Goal: Information Seeking & Learning: Learn about a topic

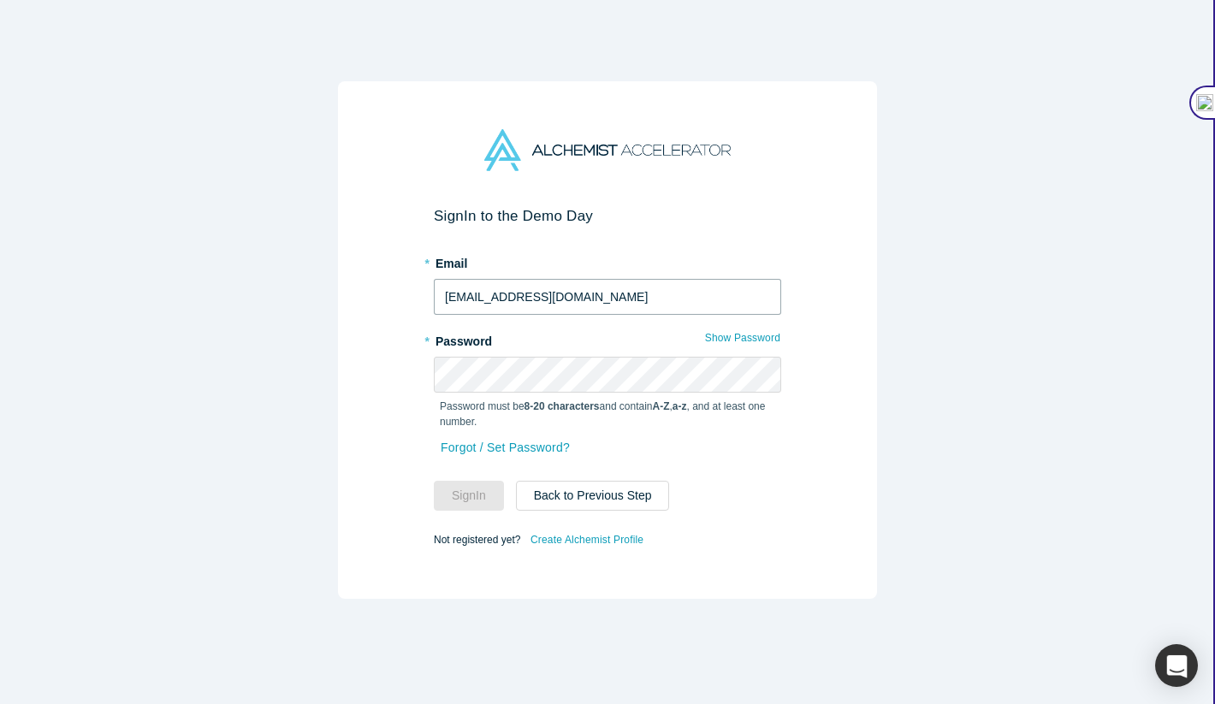
click at [549, 304] on input "[EMAIL_ADDRESS][DOMAIN_NAME]" at bounding box center [607, 297] width 347 height 36
click at [525, 297] on input "ar" at bounding box center [607, 297] width 347 height 36
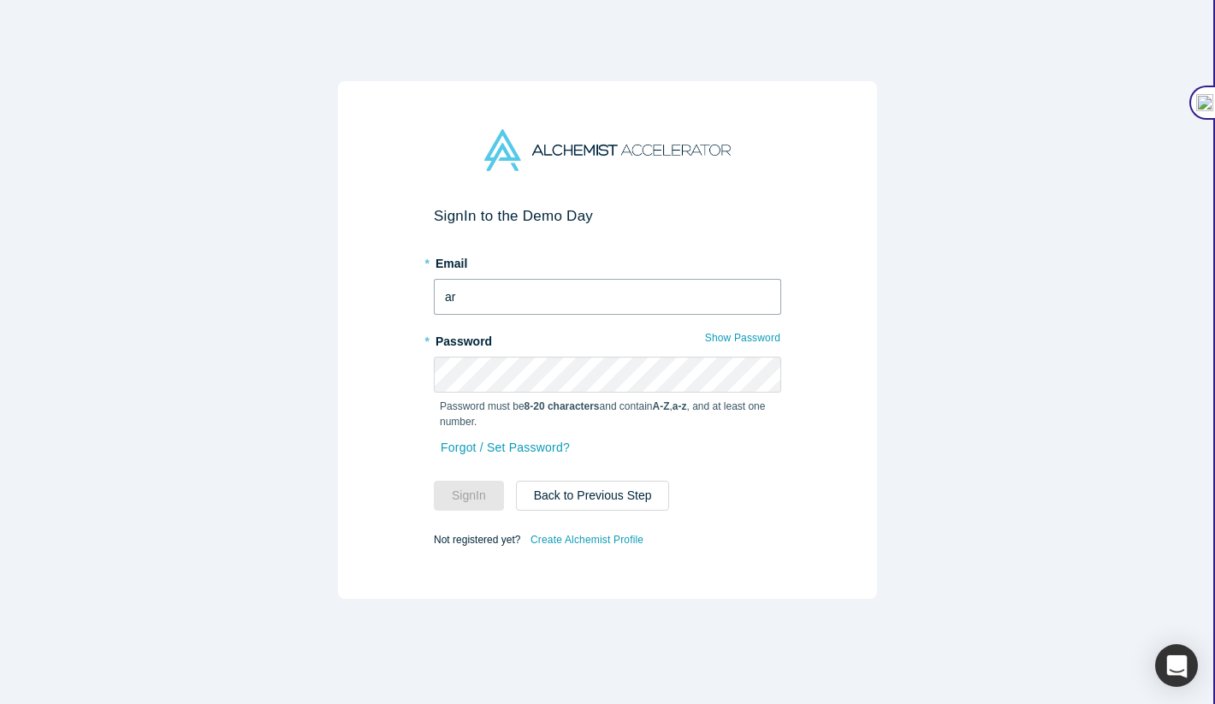
click at [525, 297] on input "ar" at bounding box center [607, 297] width 347 height 36
paste input ".[EMAIL_ADDRESS][DOMAIN_NAME]"
type input "[PERSON_NAME][EMAIL_ADDRESS][DOMAIN_NAME]"
click at [765, 341] on button "Show Password" at bounding box center [742, 338] width 77 height 22
click at [476, 497] on button "Sign In" at bounding box center [469, 496] width 70 height 30
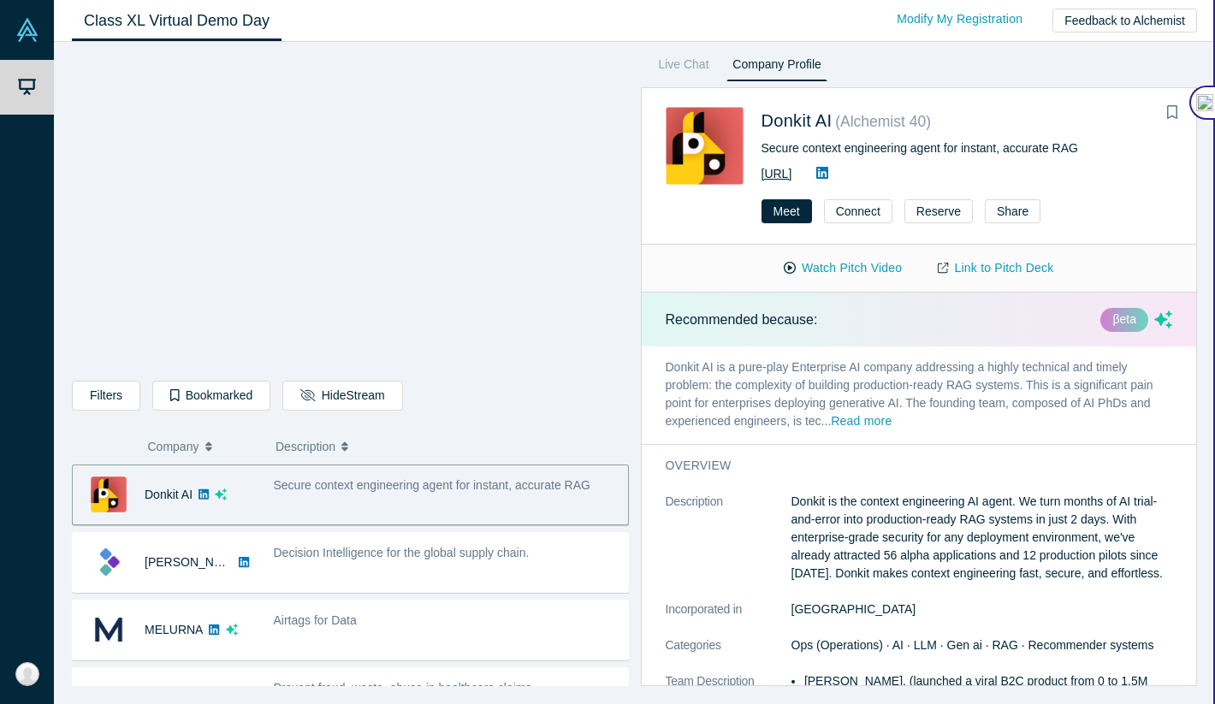
click at [792, 175] on link "[URL]" at bounding box center [777, 174] width 31 height 14
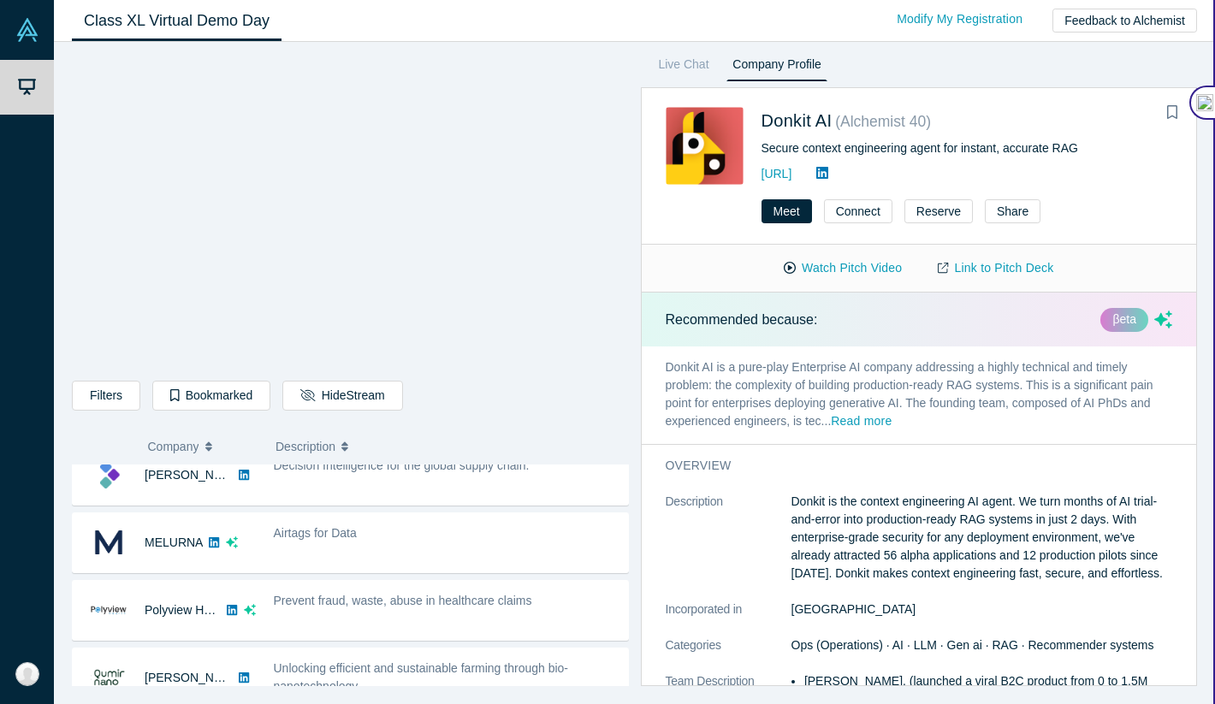
scroll to position [91, 0]
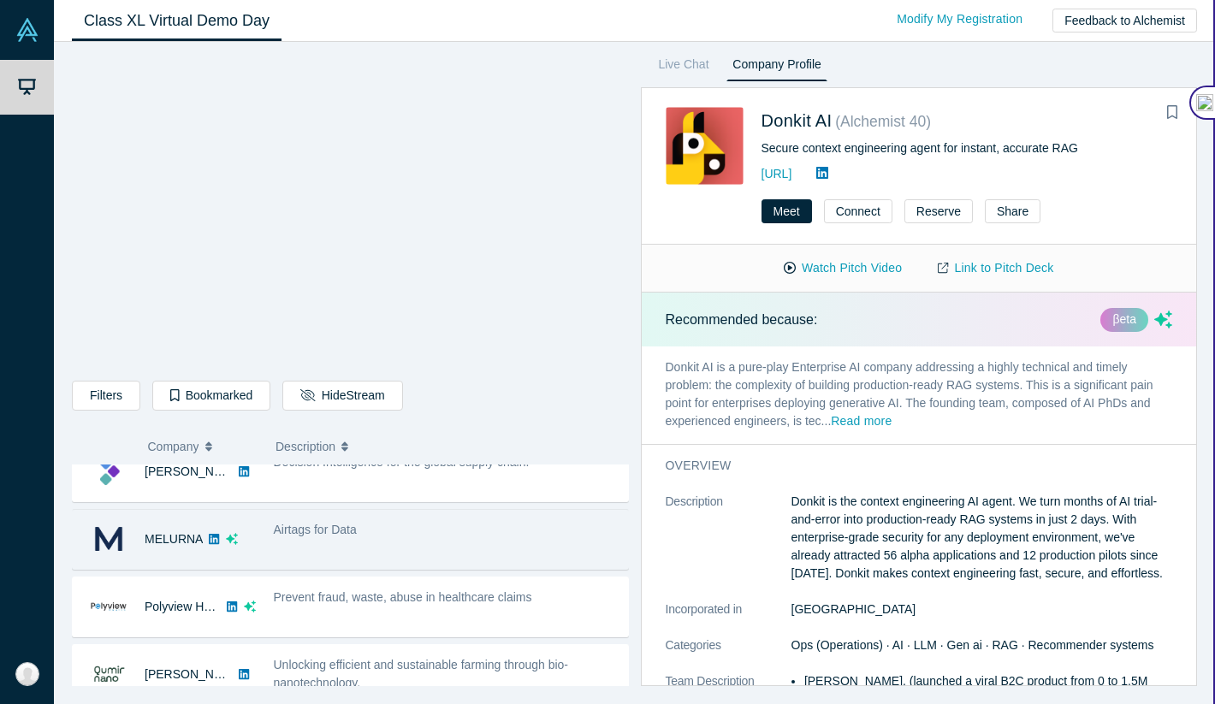
click at [212, 541] on icon at bounding box center [214, 539] width 10 height 12
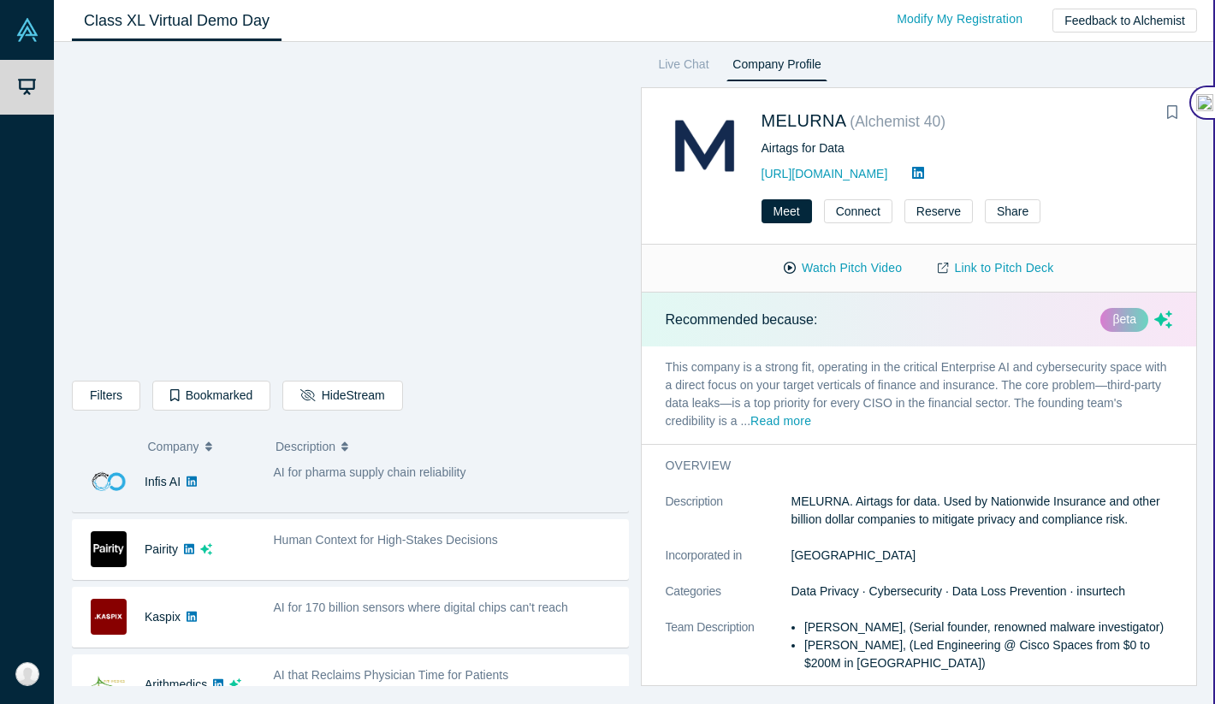
scroll to position [429, 0]
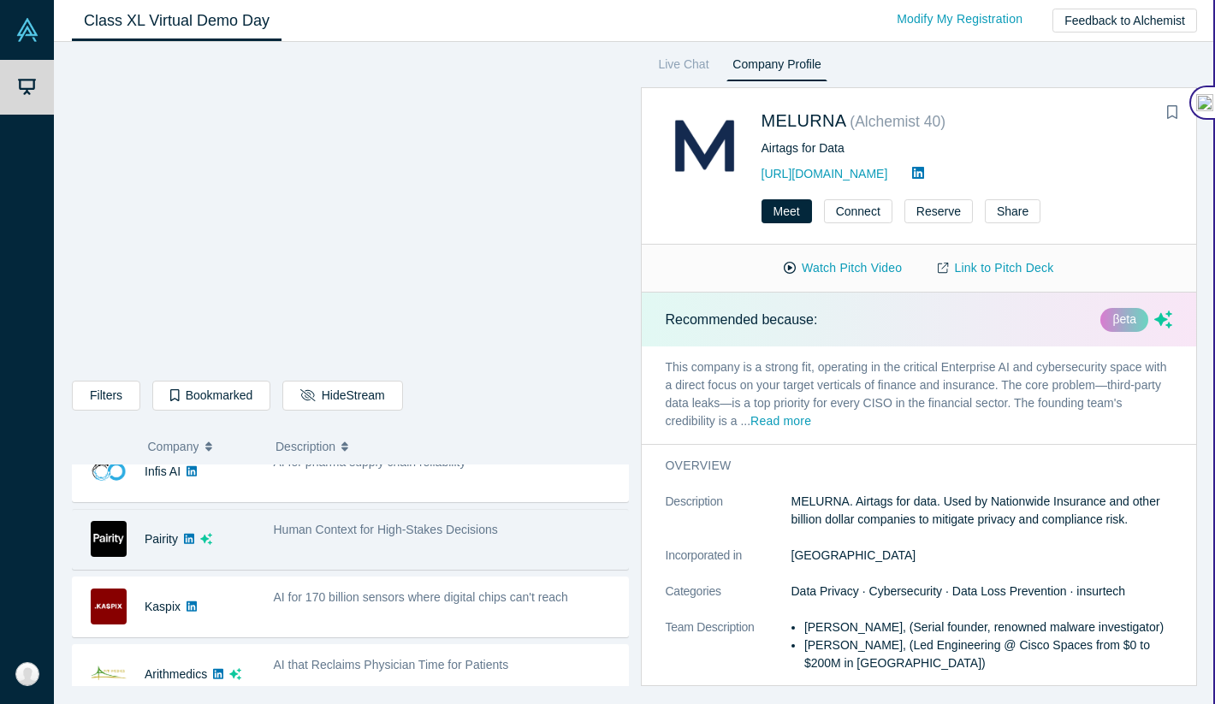
click at [187, 542] on icon at bounding box center [189, 538] width 10 height 10
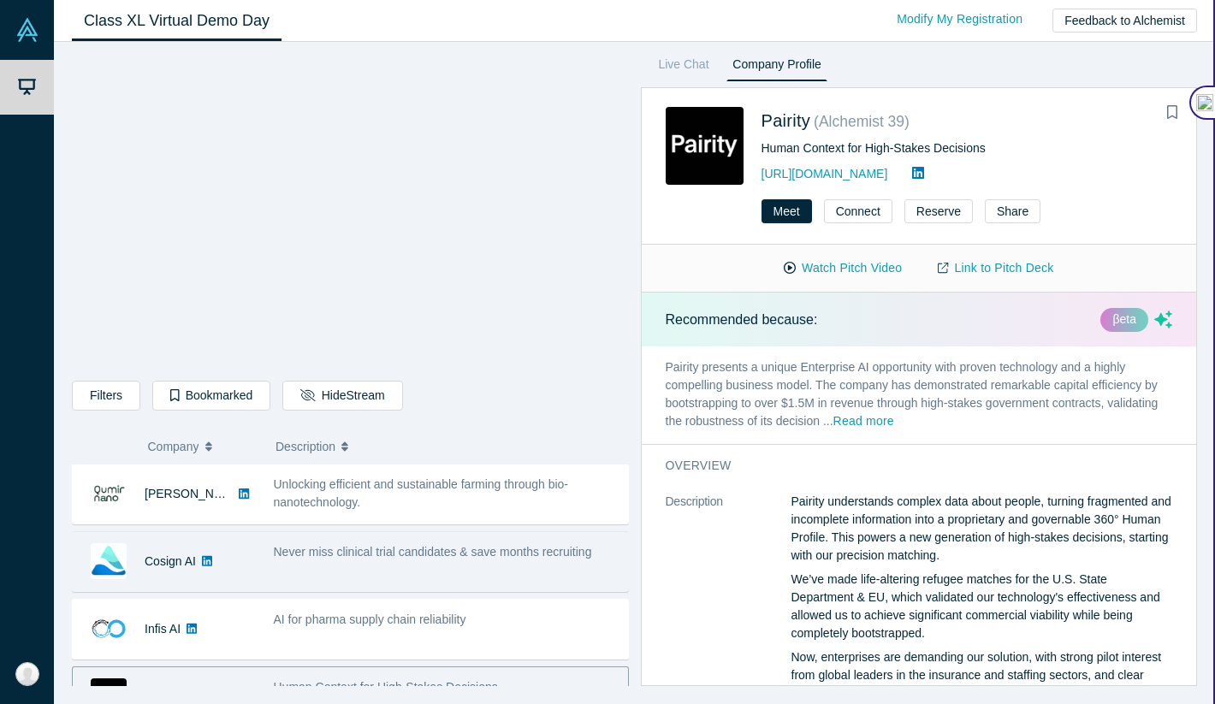
scroll to position [281, 0]
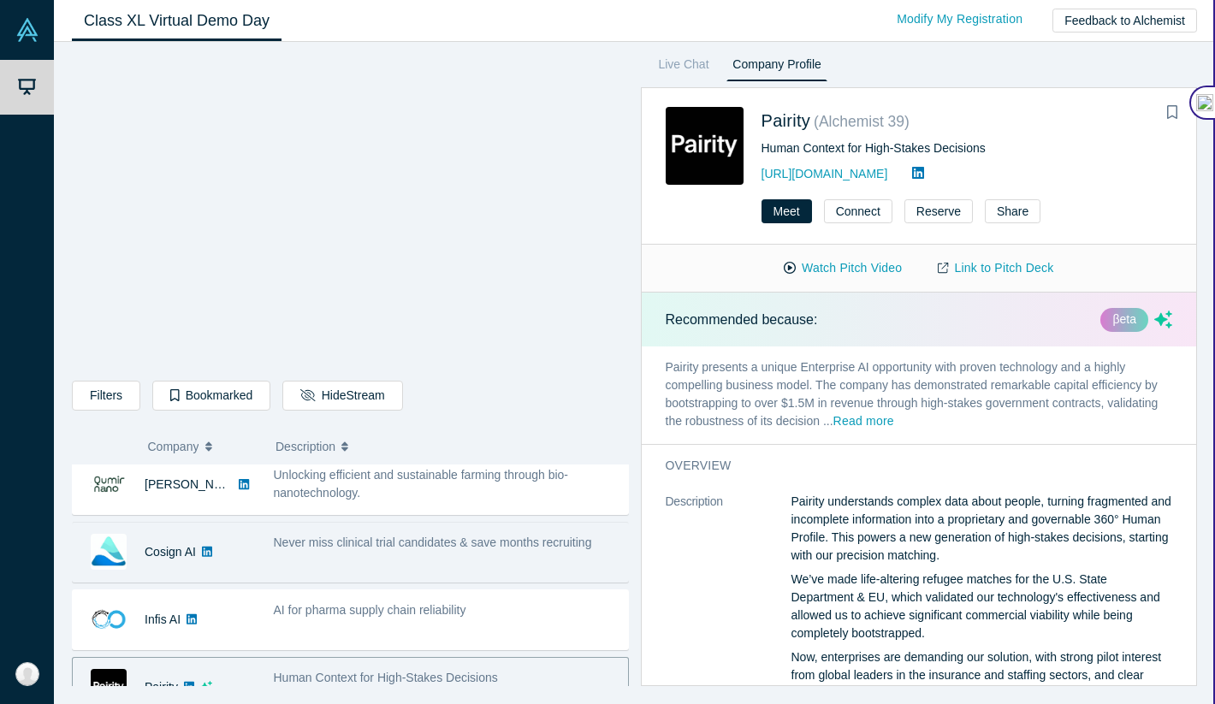
click at [209, 552] on icon at bounding box center [207, 551] width 10 height 10
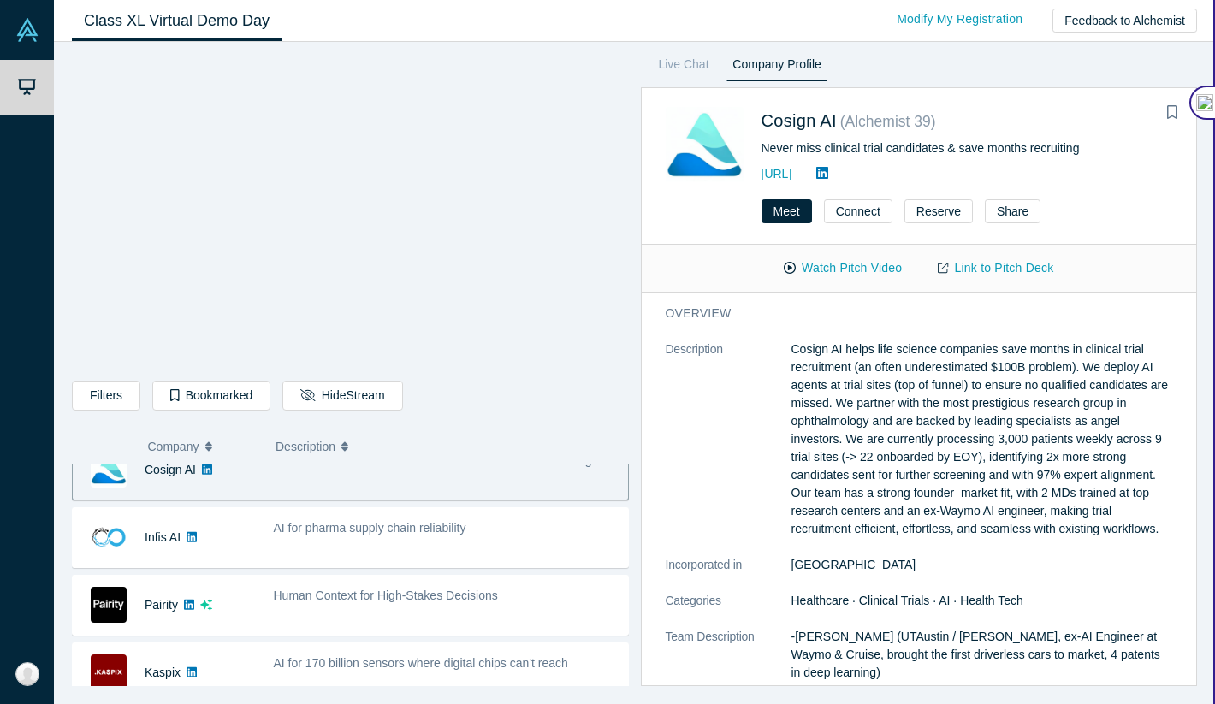
scroll to position [364, 0]
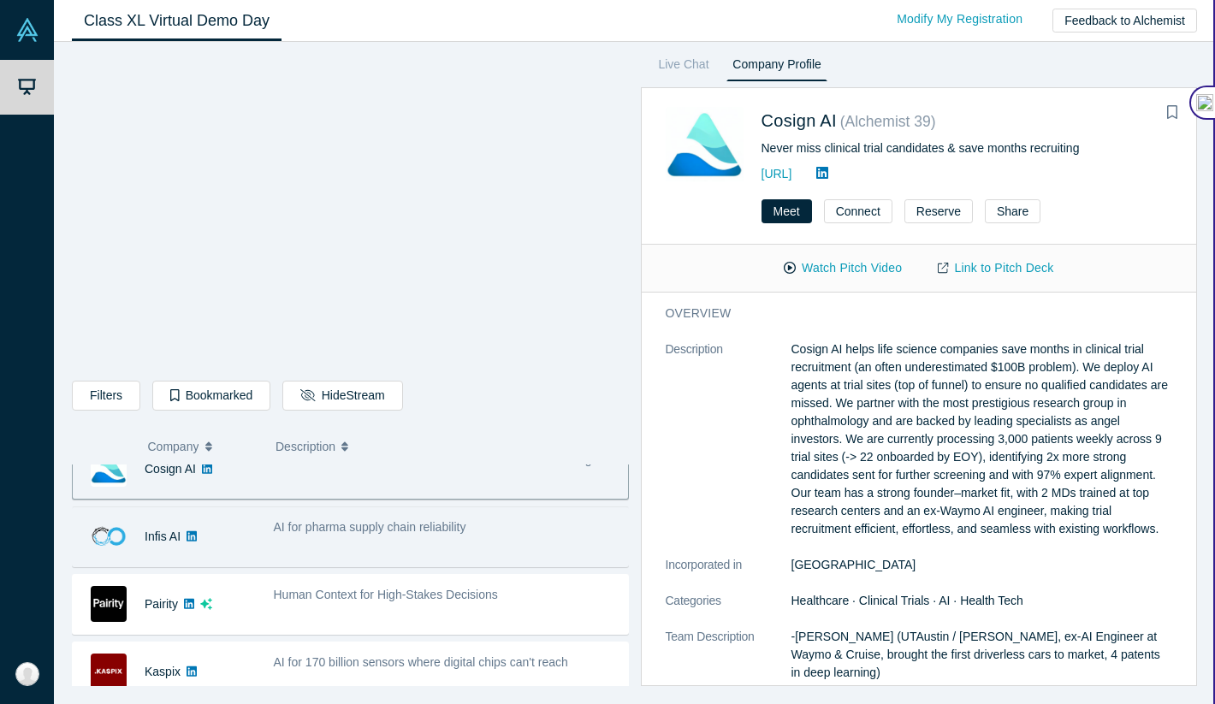
click at [194, 535] on icon at bounding box center [192, 537] width 10 height 12
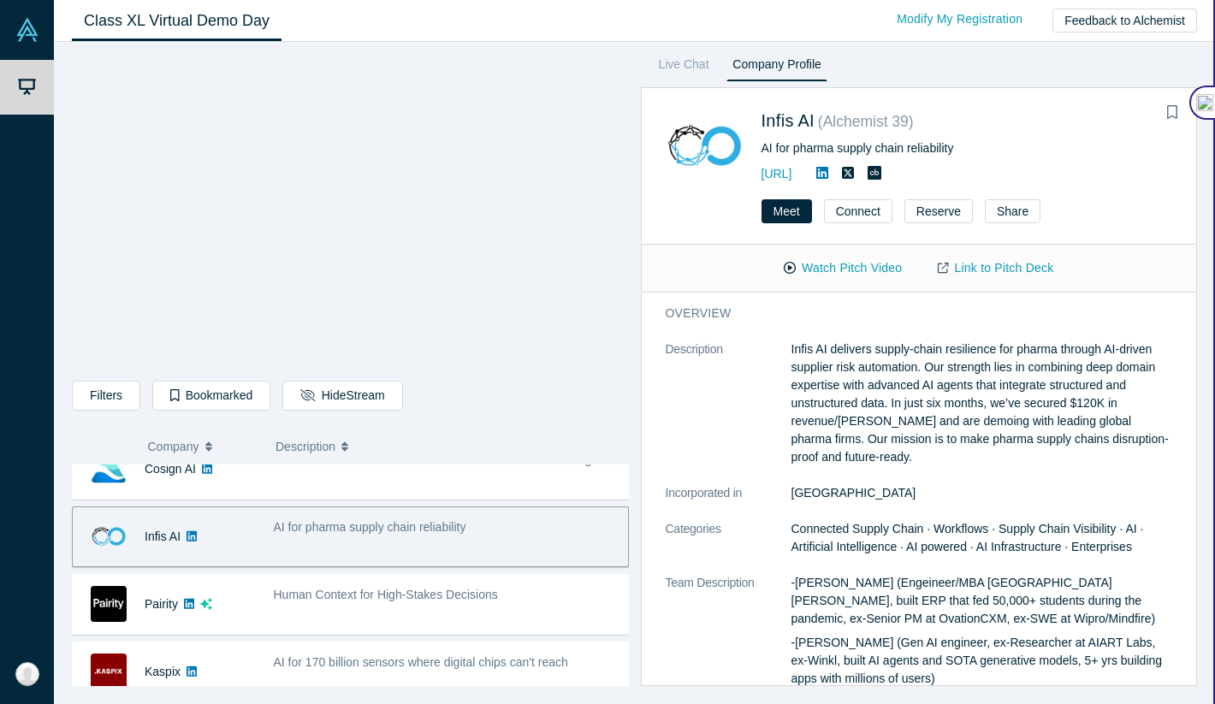
click at [499, 535] on div "AI for pharma supply chain reliability" at bounding box center [447, 528] width 346 height 18
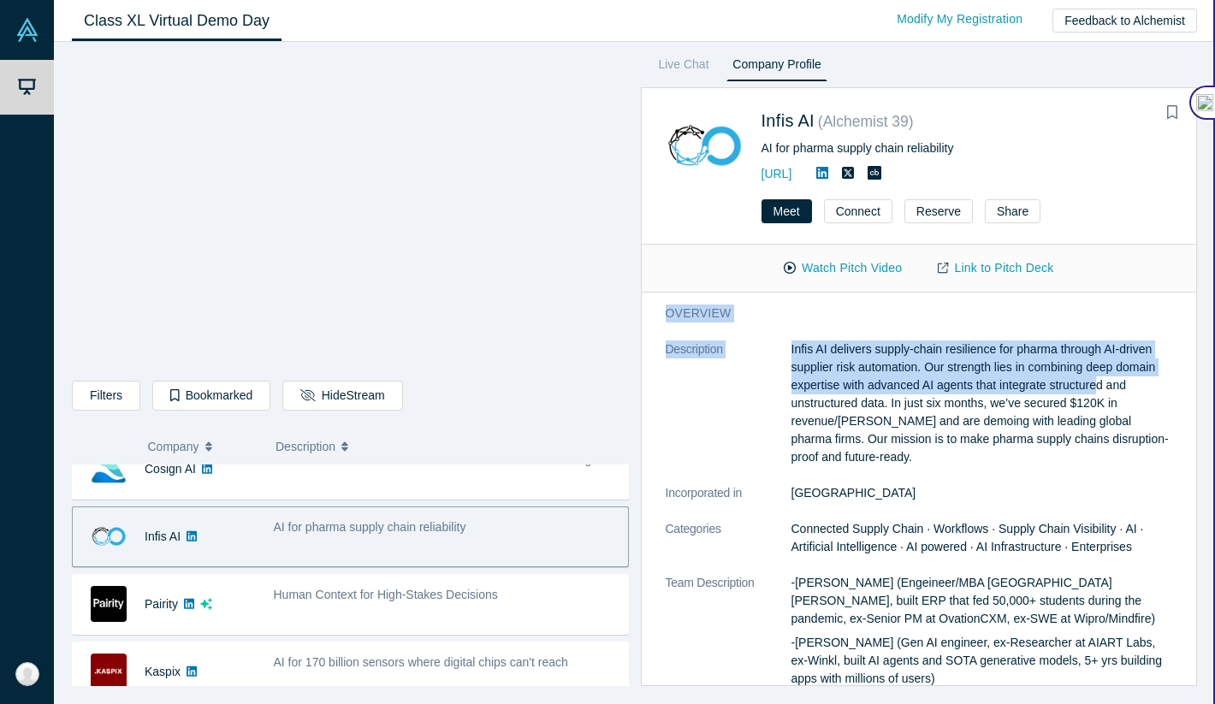
drag, startPoint x: 935, startPoint y: 243, endPoint x: 1102, endPoint y: 389, distance: 222.0
click at [1103, 389] on div "Infis AI ( Alchemist 39 ) AI for pharma supply chain reliability [URL] Meet Con…" at bounding box center [919, 386] width 557 height 599
click at [899, 366] on p "Infis AI delivers supply-chain resilience for pharma through AI-driven supplier…" at bounding box center [983, 404] width 382 height 126
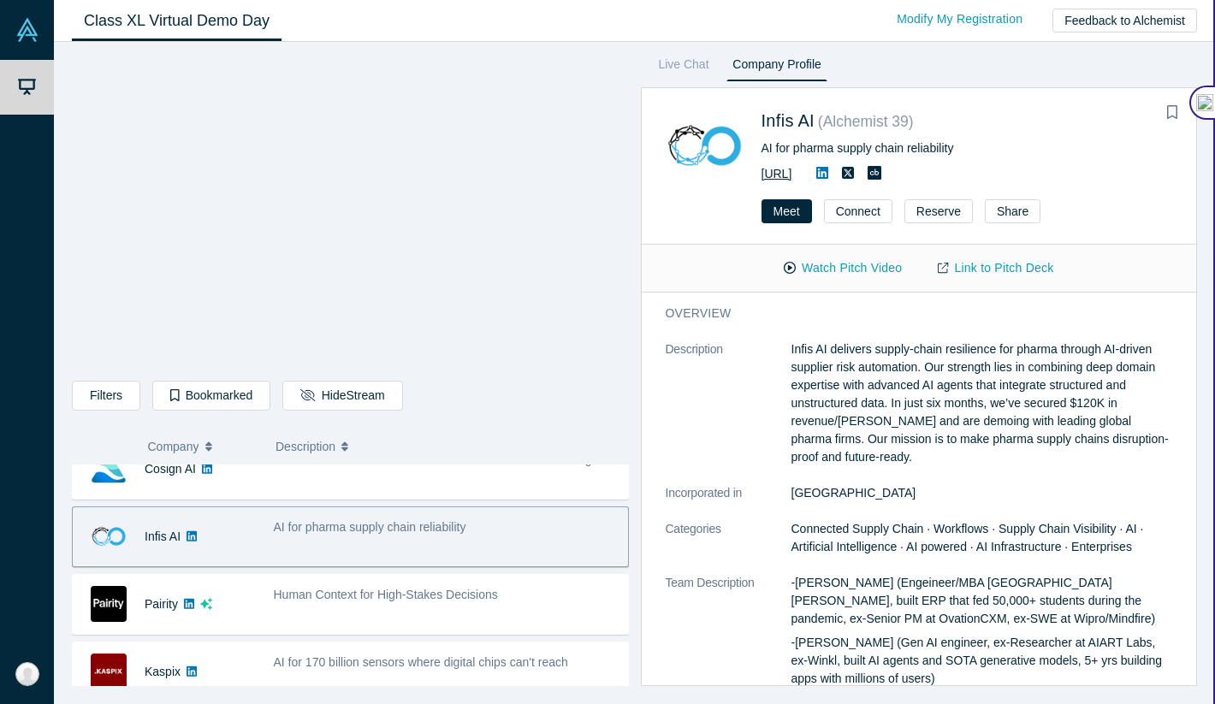
click at [792, 167] on link "[URL]" at bounding box center [777, 174] width 31 height 14
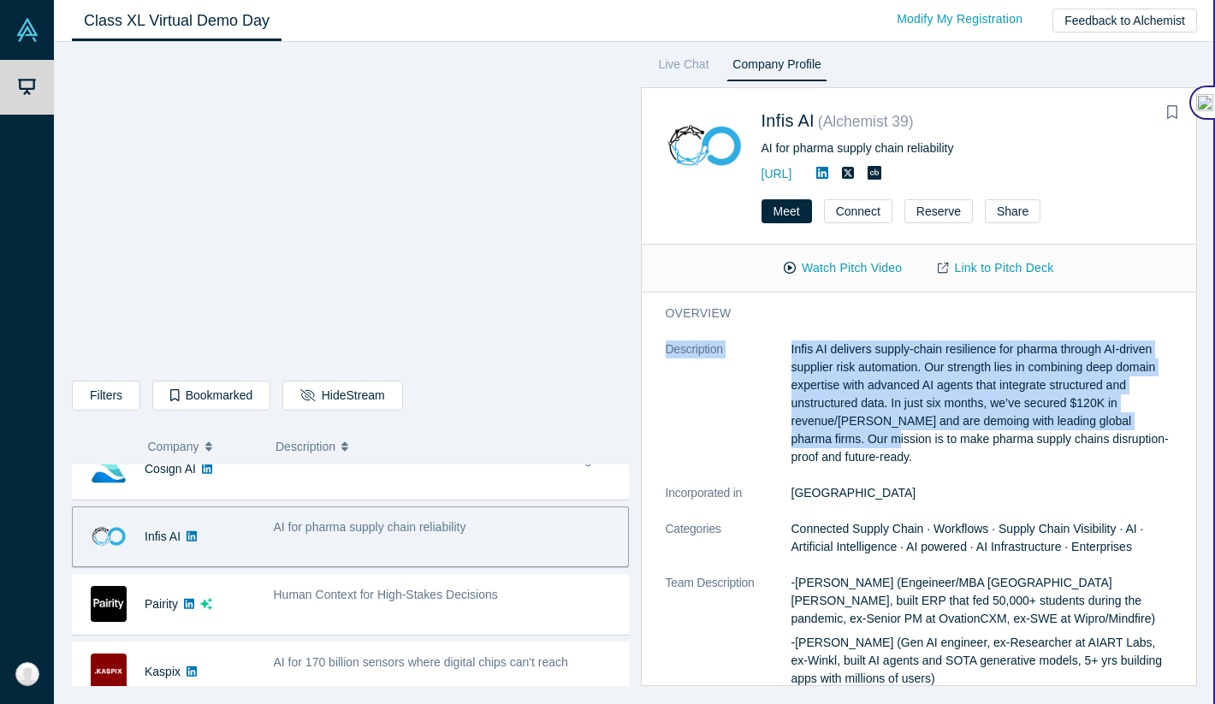
drag, startPoint x: 841, startPoint y: 442, endPoint x: 769, endPoint y: 320, distance: 141.9
click at [769, 320] on div "overview Description Infis AI delivers supply-chain resilience for pharma throu…" at bounding box center [919, 559] width 555 height 533
click at [831, 426] on p "Infis AI delivers supply-chain resilience for pharma through AI-driven supplier…" at bounding box center [983, 404] width 382 height 126
copy dl "Infis AI delivers supply-chain resilience for pharma through AI-driven supplier…"
drag, startPoint x: 836, startPoint y: 463, endPoint x: 790, endPoint y: 342, distance: 129.2
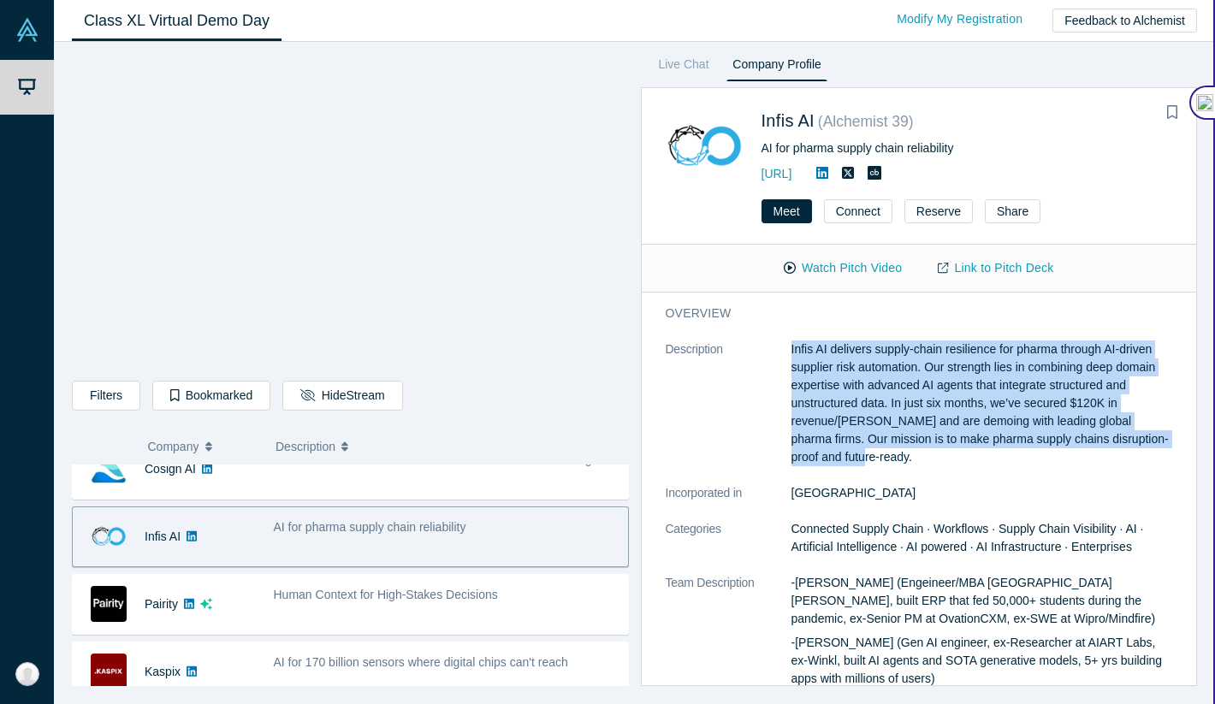
click at [790, 342] on dl "Description Infis AI delivers supply-chain resilience for pharma through AI-dri…" at bounding box center [919, 577] width 507 height 473
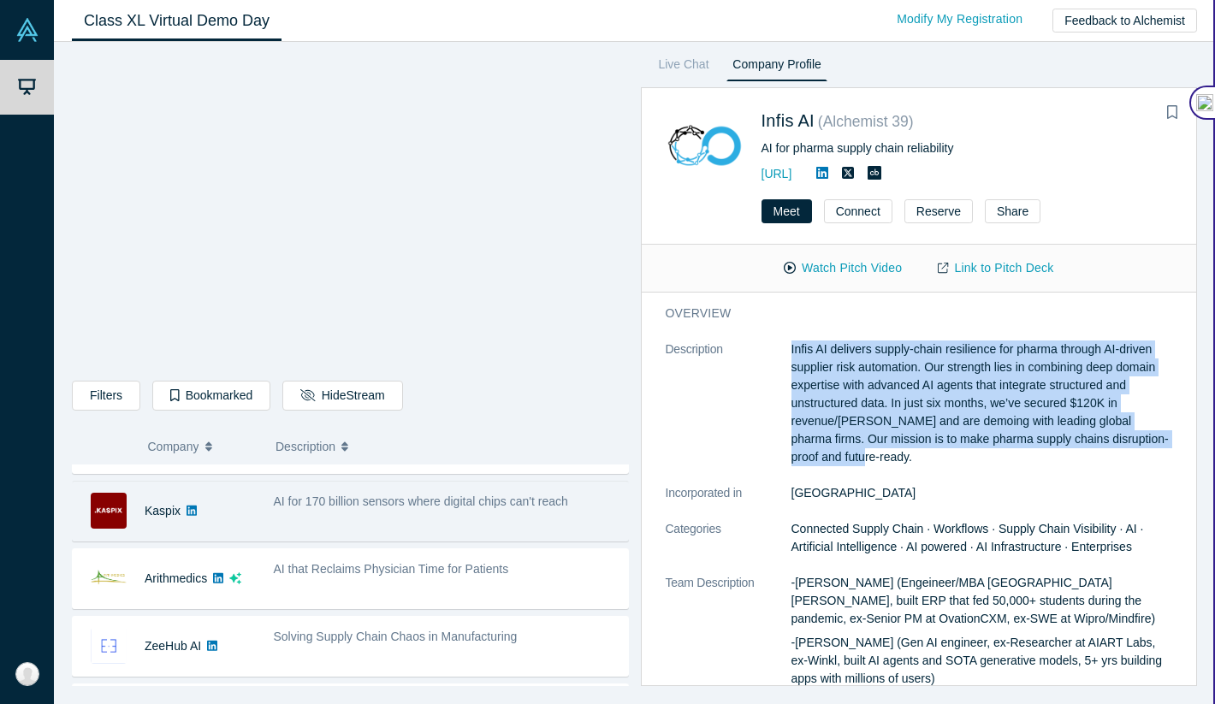
scroll to position [586, 0]
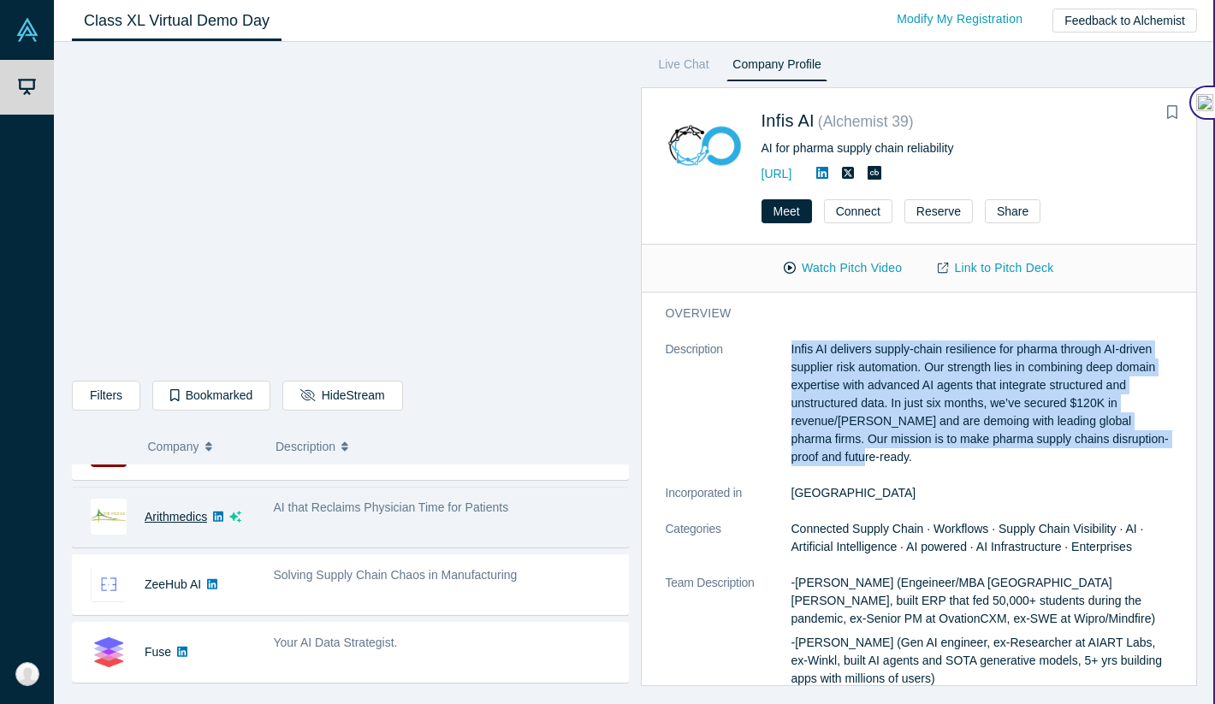
click at [179, 518] on link "Arithmedics" at bounding box center [176, 517] width 62 height 14
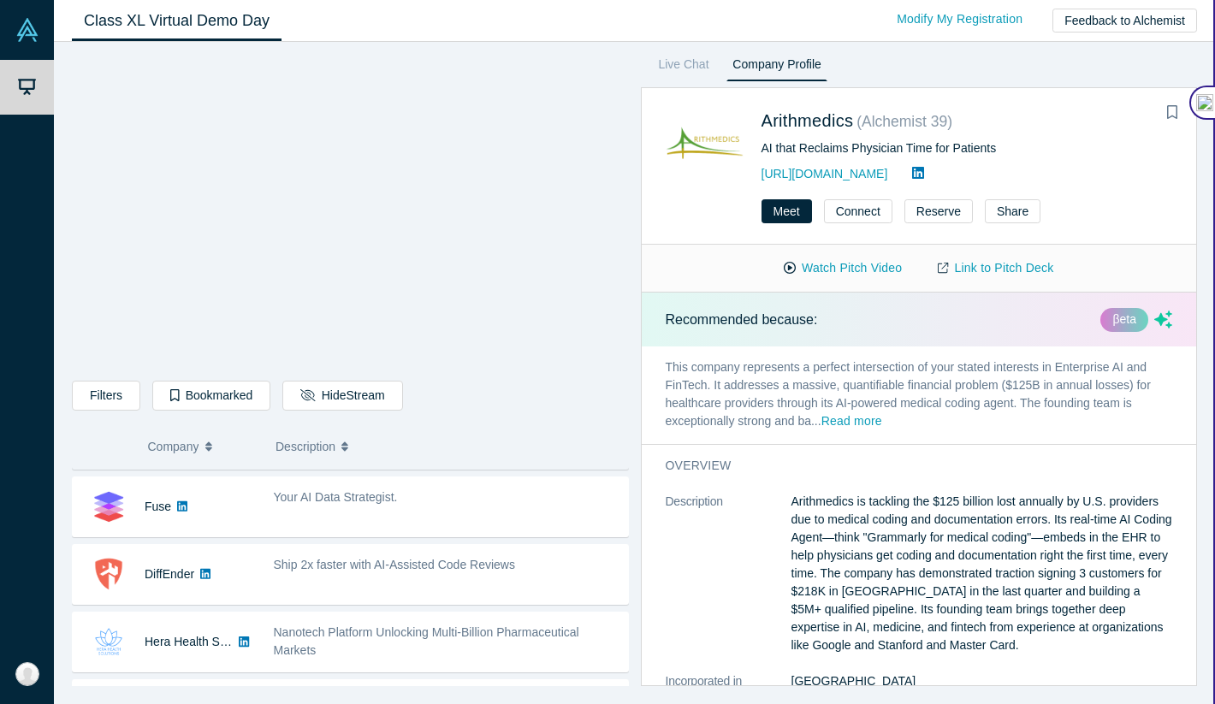
scroll to position [750, 0]
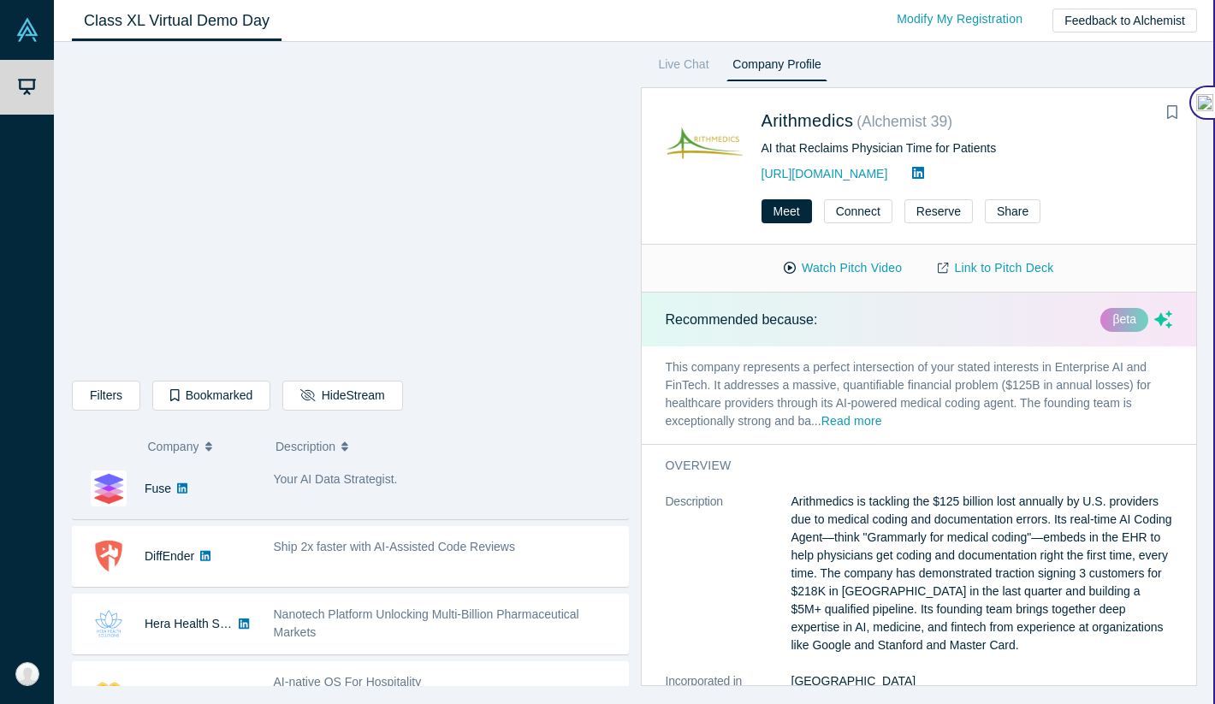
click at [214, 478] on div "Fuse" at bounding box center [164, 489] width 183 height 59
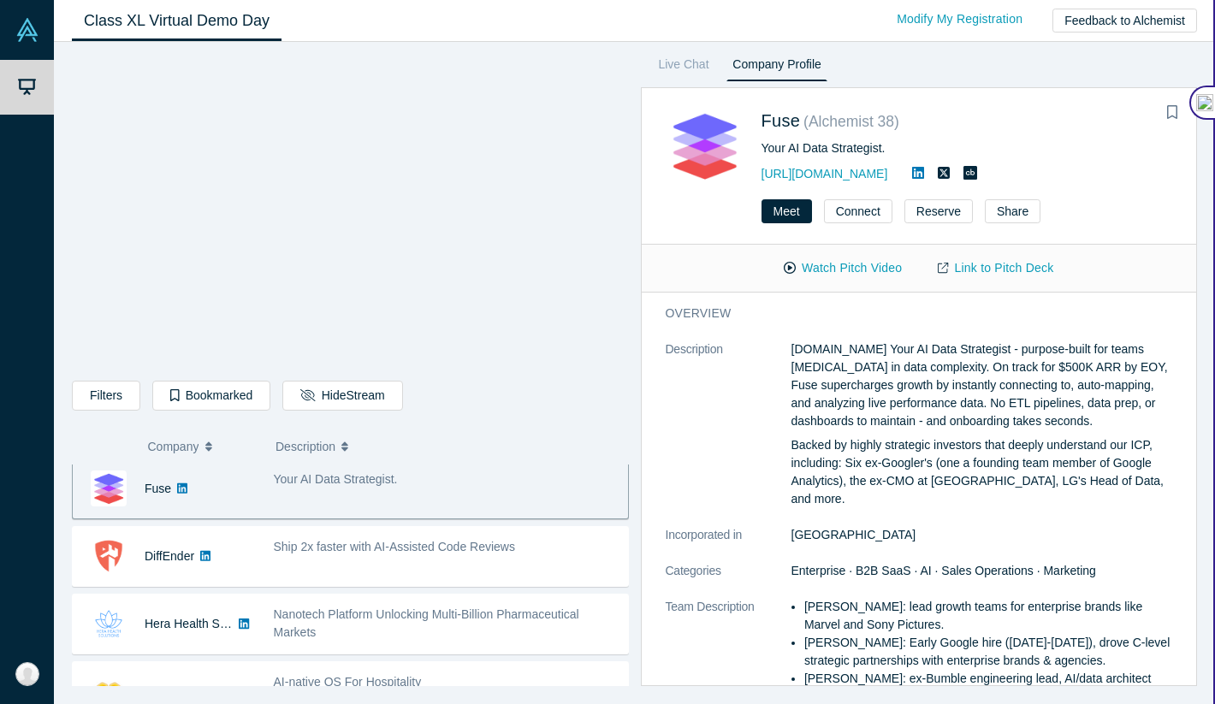
scroll to position [744, 0]
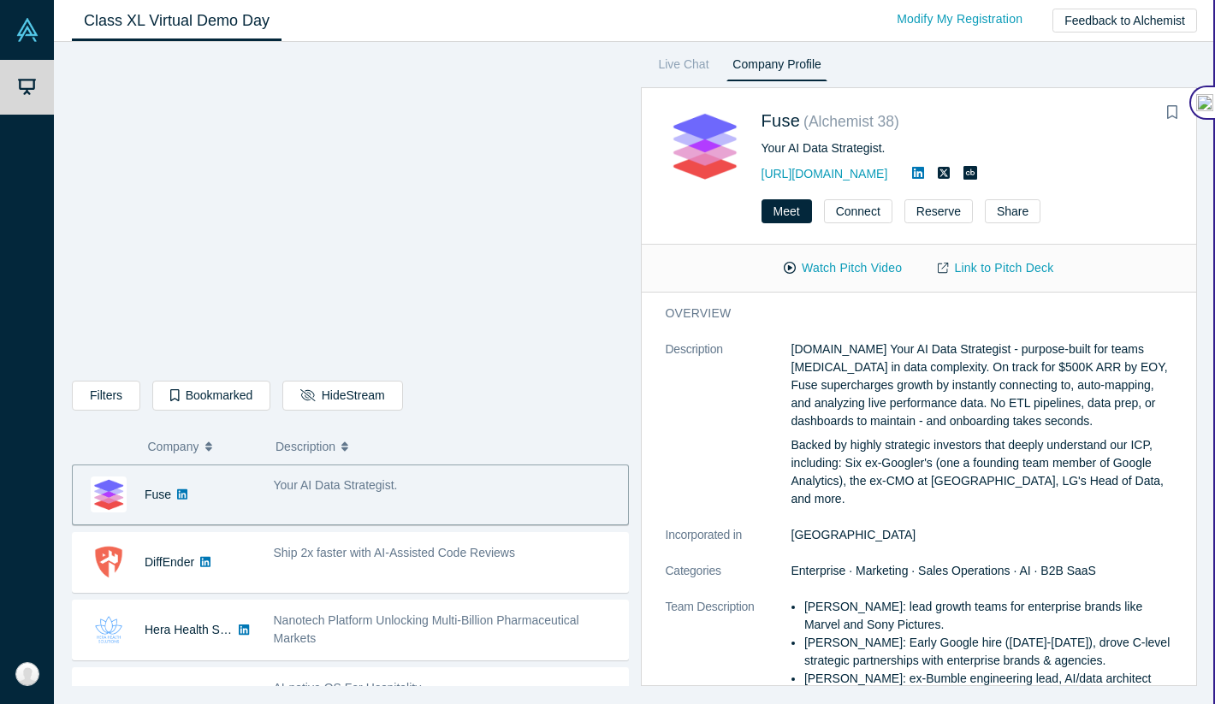
click at [261, 490] on div "Fuse" at bounding box center [169, 495] width 192 height 59
click at [810, 177] on link "[URL][DOMAIN_NAME]" at bounding box center [825, 174] width 127 height 14
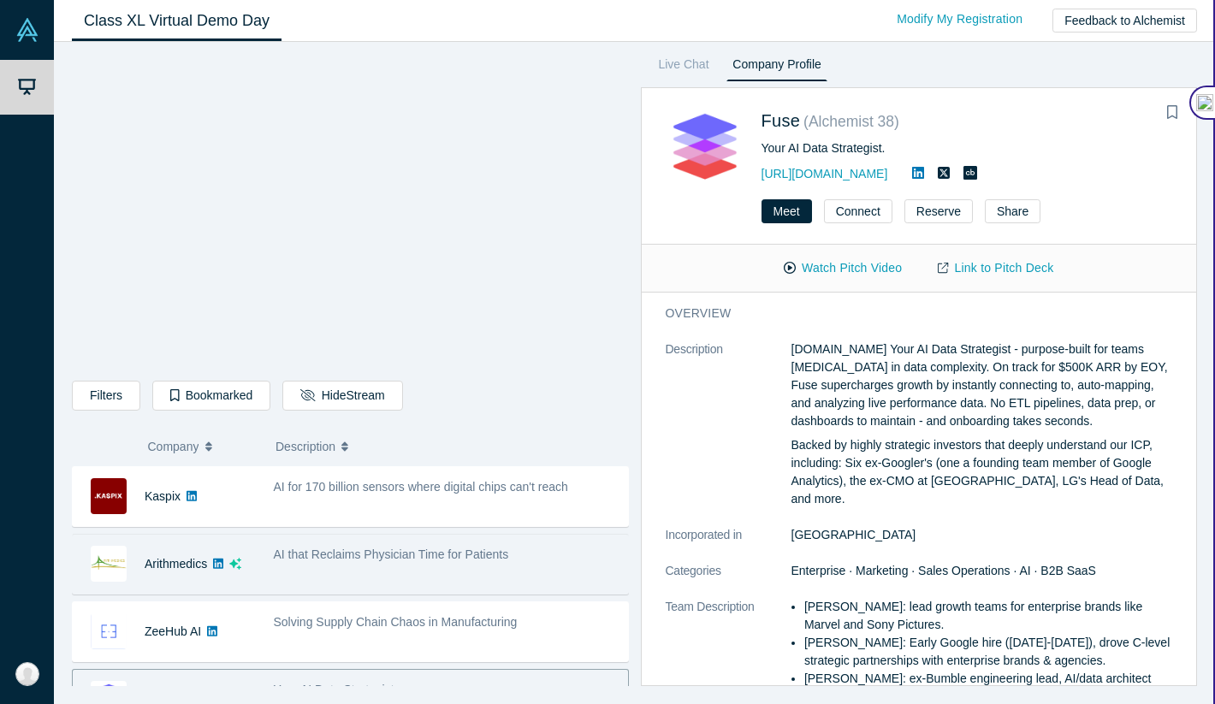
scroll to position [584, 0]
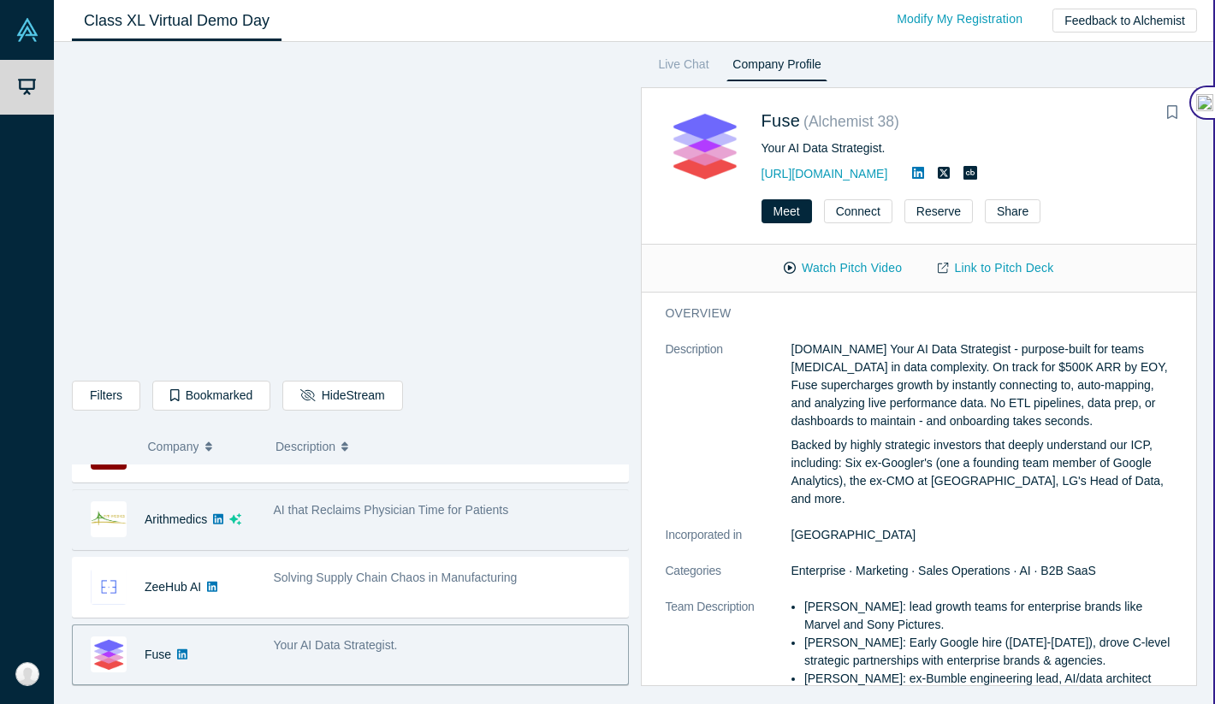
click at [218, 519] on icon at bounding box center [218, 519] width 10 height 12
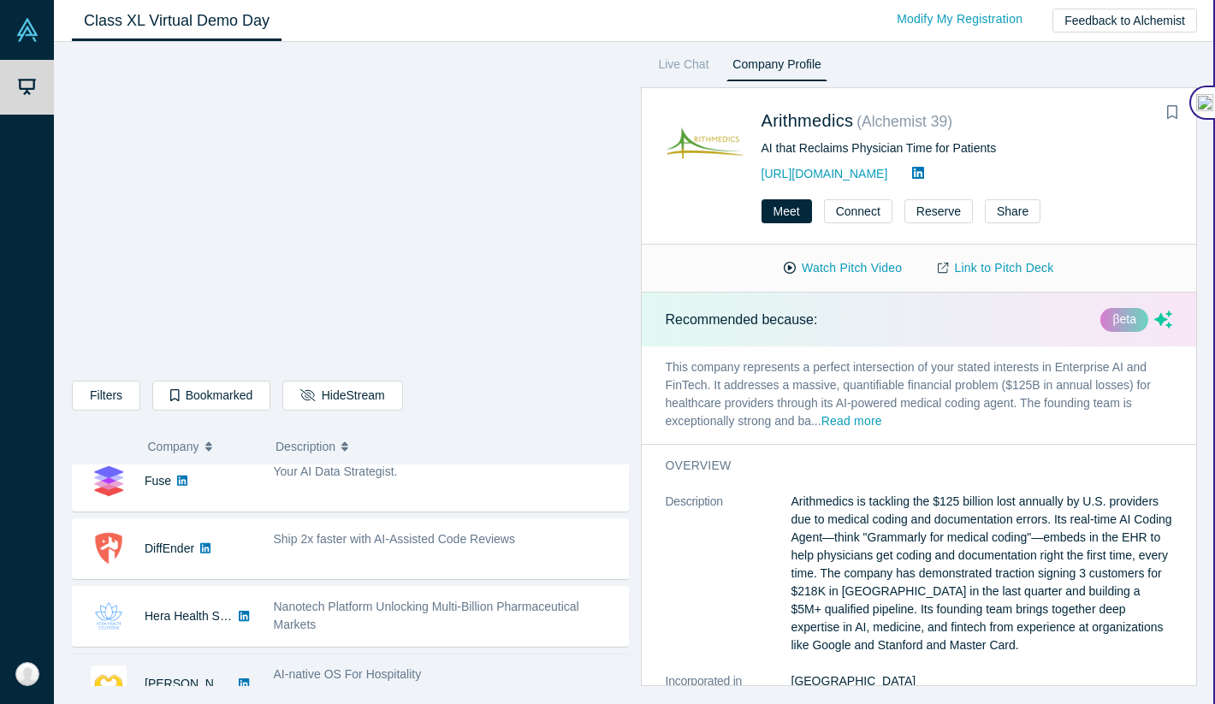
scroll to position [751, 0]
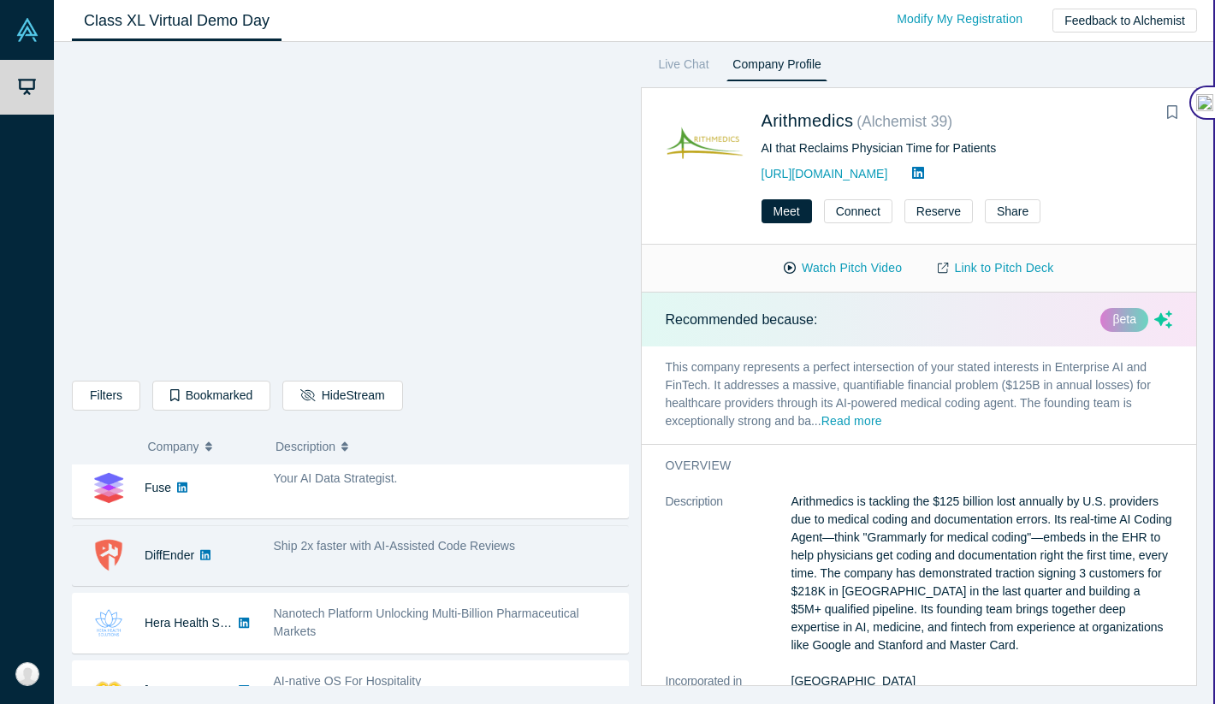
click at [208, 549] on icon at bounding box center [205, 555] width 10 height 12
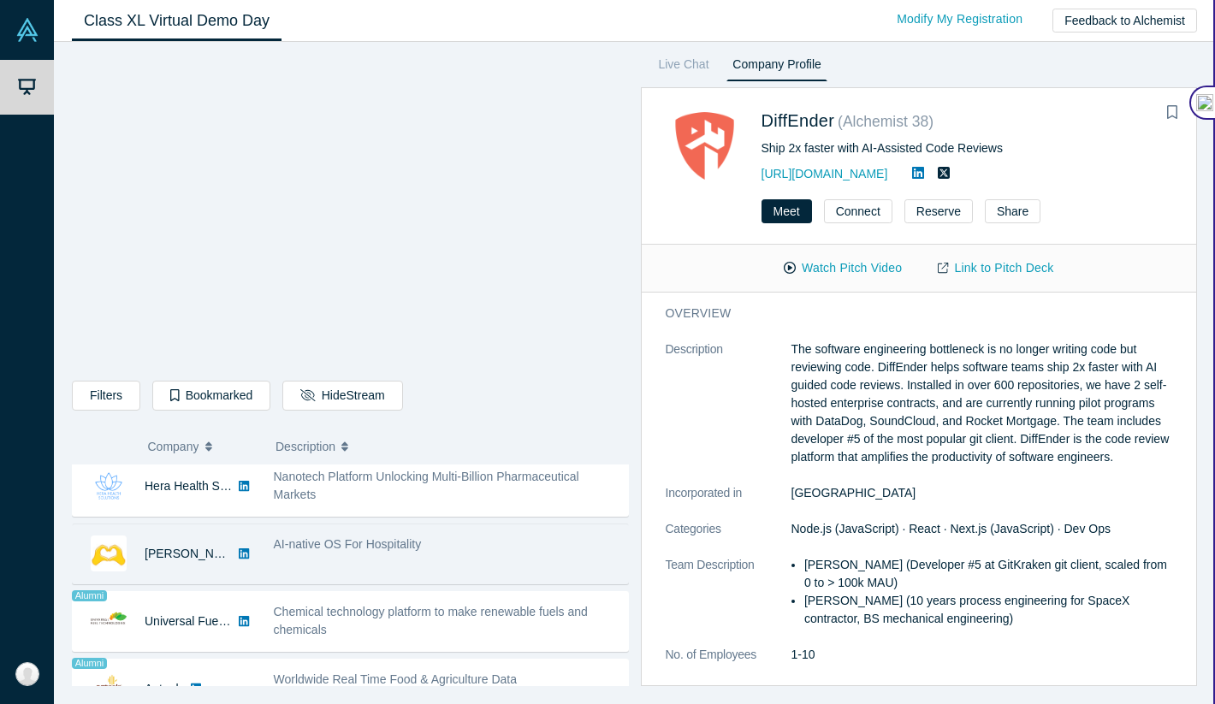
scroll to position [899, 0]
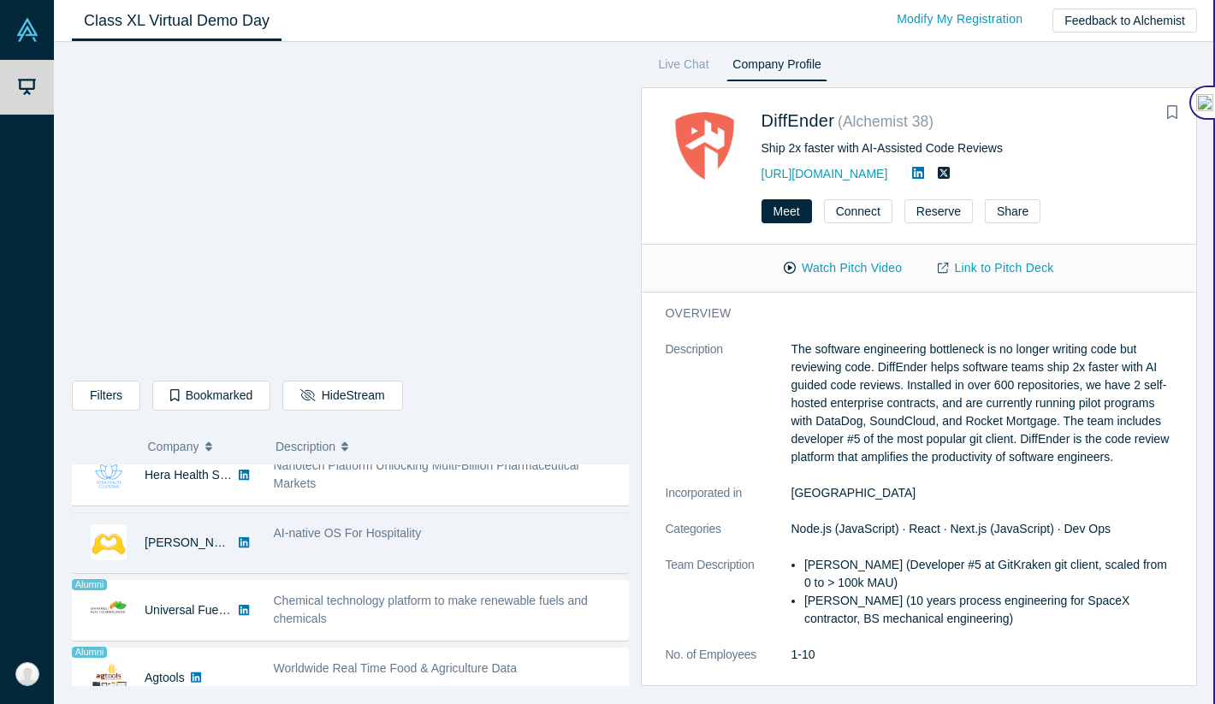
click at [239, 544] on icon at bounding box center [244, 542] width 10 height 10
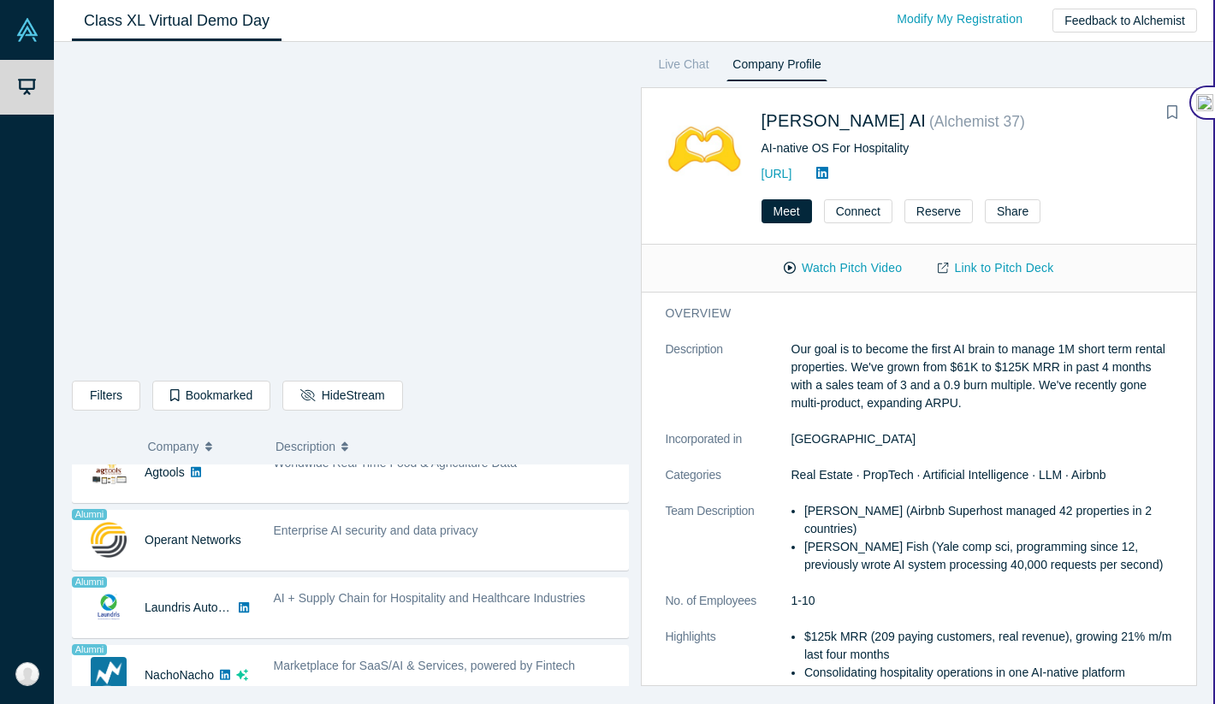
scroll to position [1106, 0]
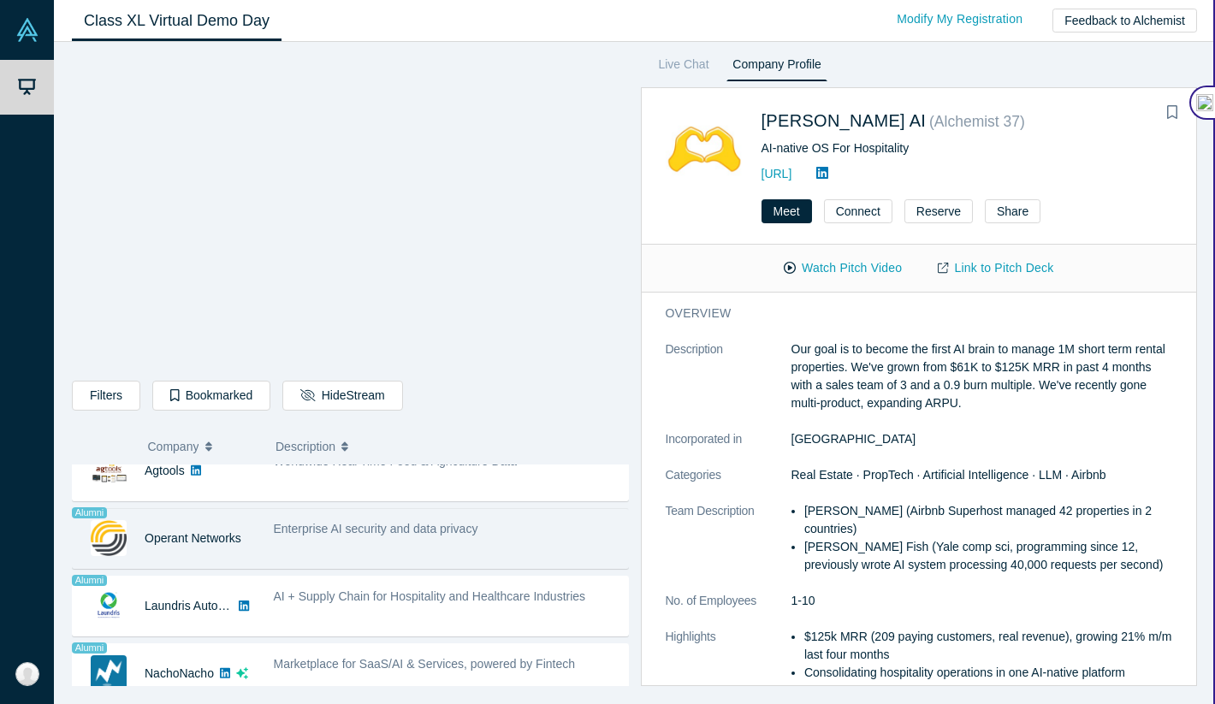
click at [107, 524] on img at bounding box center [109, 538] width 36 height 36
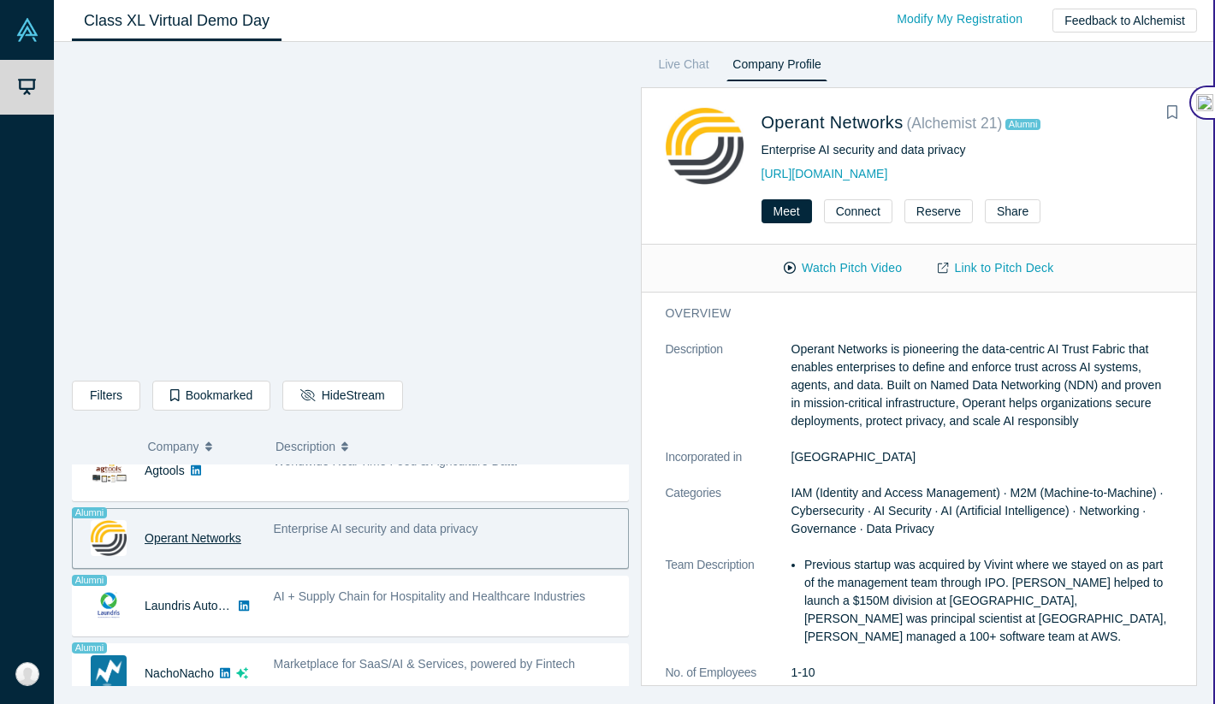
click at [172, 519] on div "Operant Networks" at bounding box center [193, 538] width 97 height 59
click at [190, 537] on link "Operant Networks" at bounding box center [193, 538] width 97 height 14
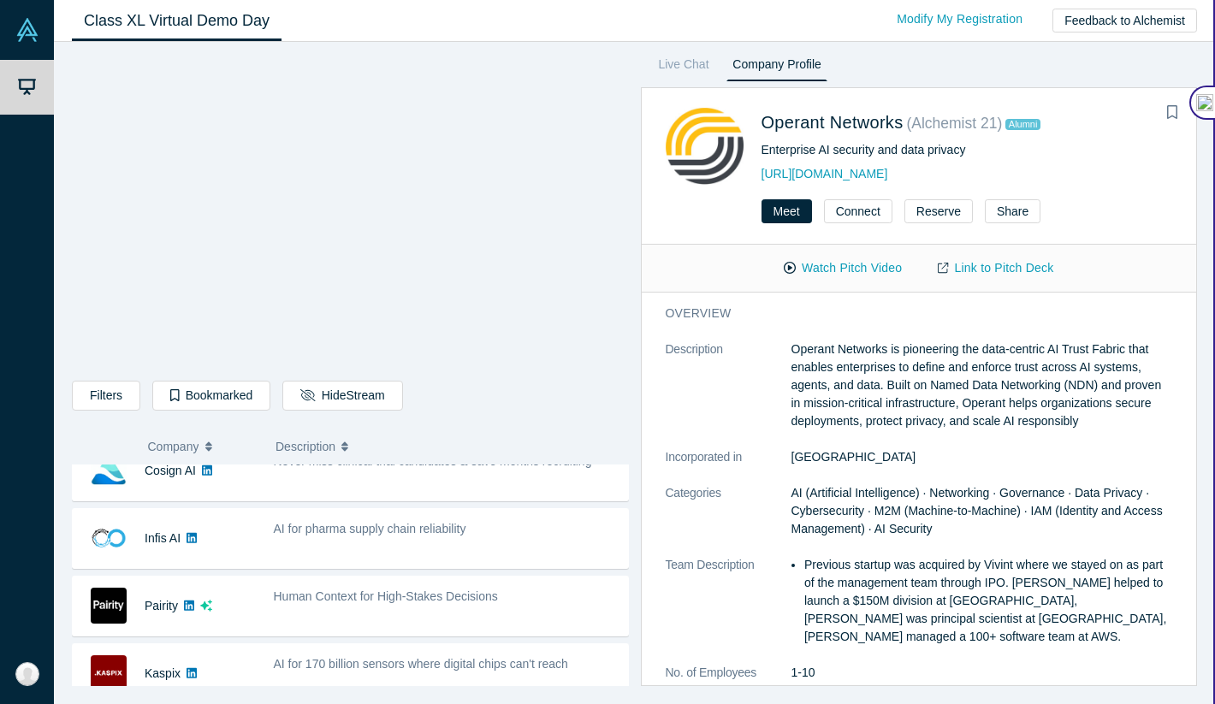
scroll to position [818, 0]
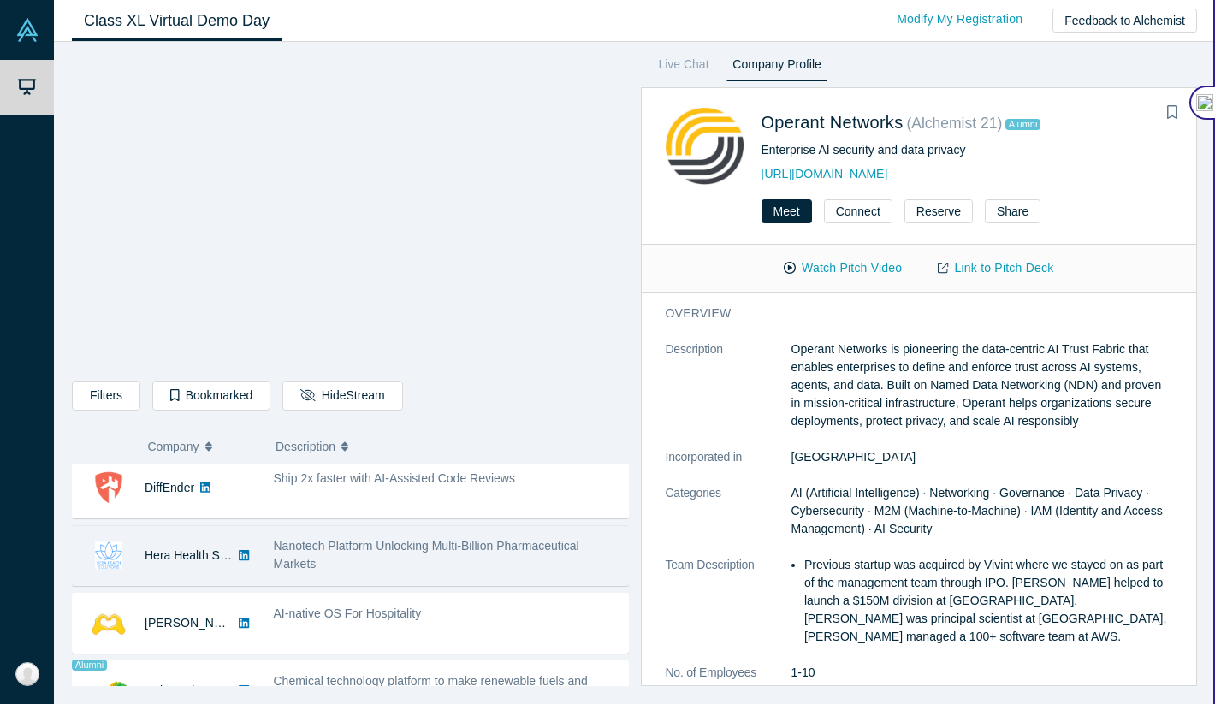
click at [247, 559] on icon at bounding box center [244, 554] width 10 height 10
